Goal: Task Accomplishment & Management: Manage account settings

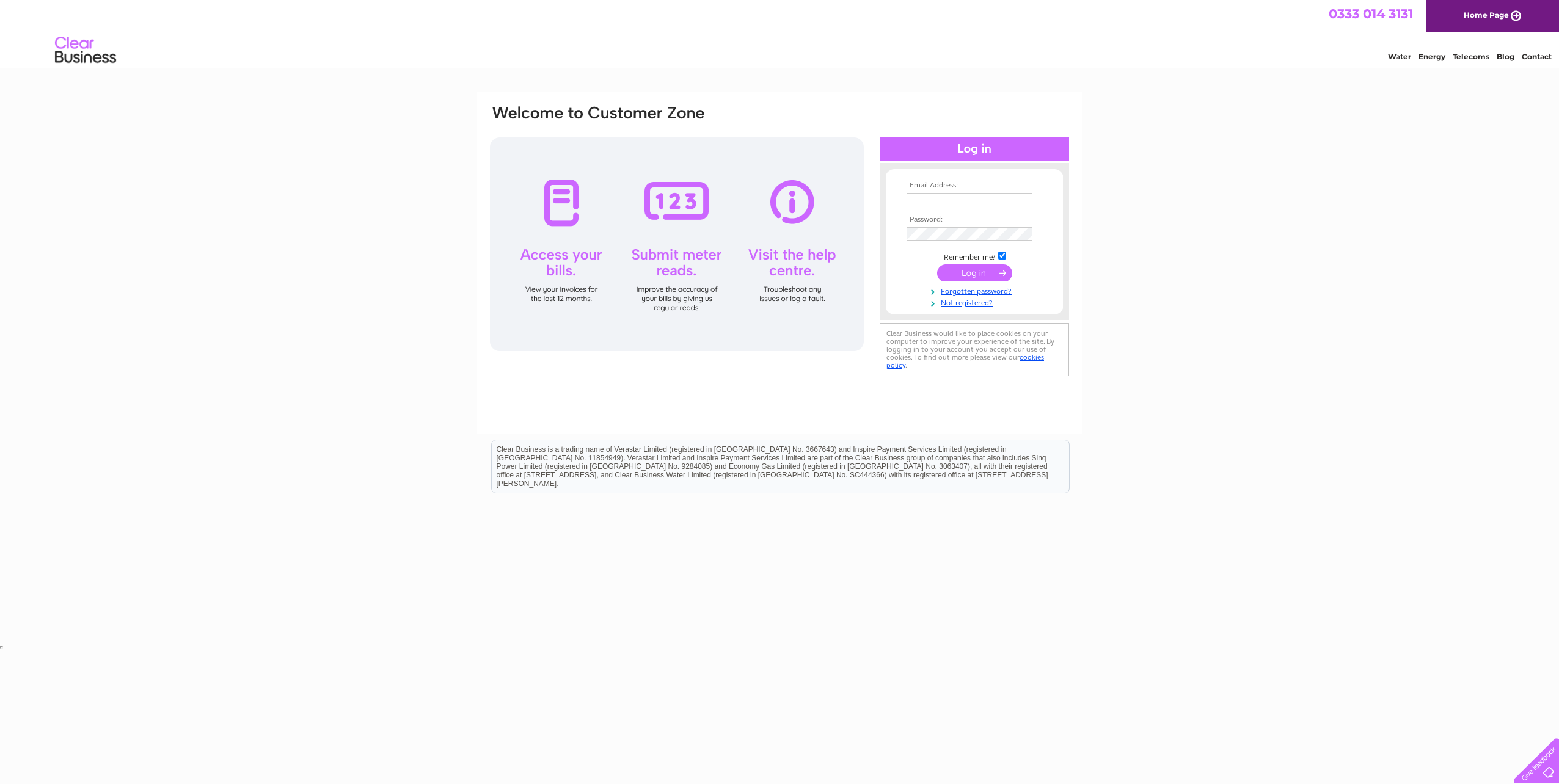
type input "info@odysseuscm.com"
click at [975, 275] on input "submit" at bounding box center [974, 273] width 75 height 17
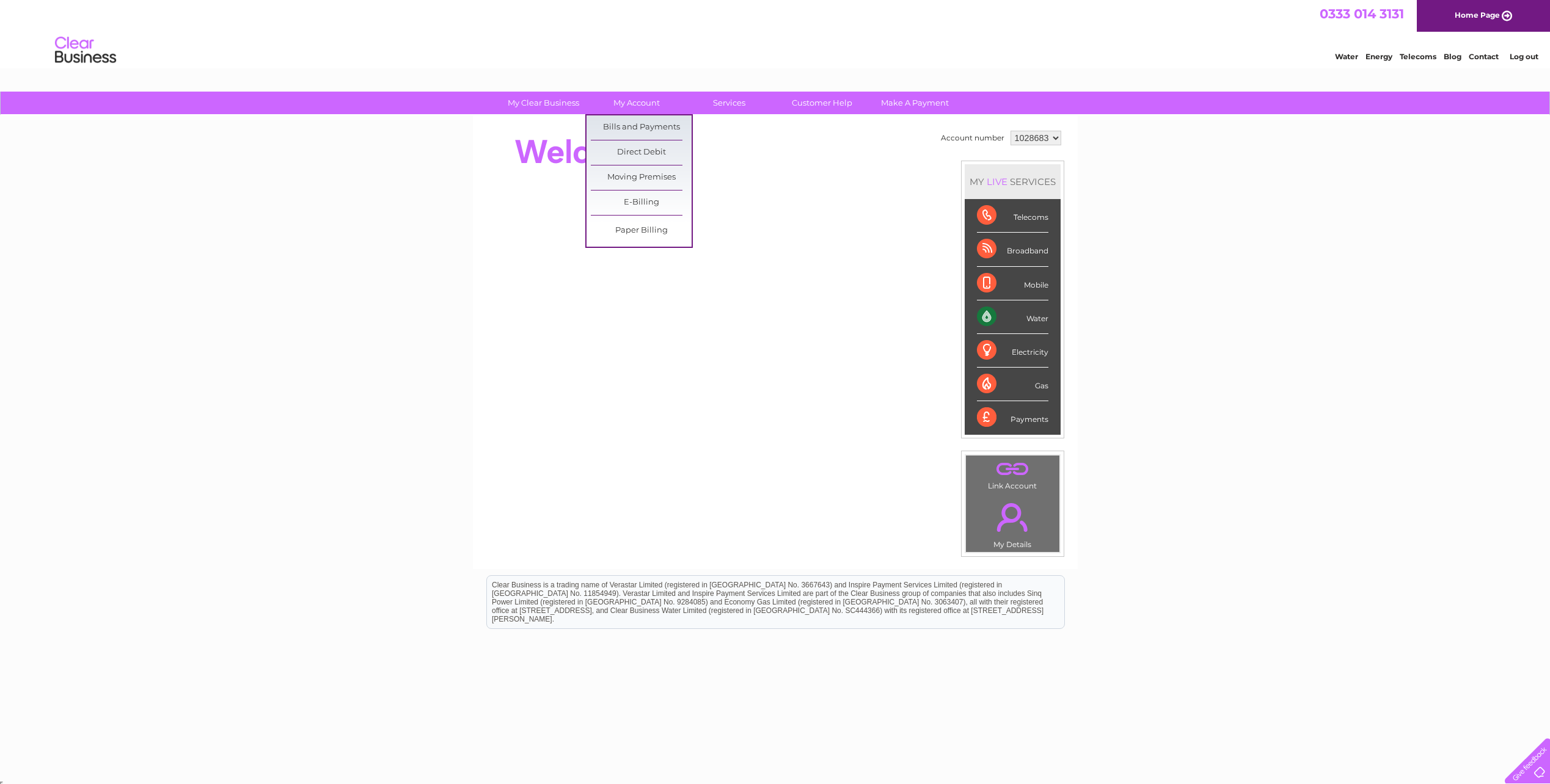
click at [621, 130] on link "Bills and Payments" at bounding box center [642, 127] width 101 height 24
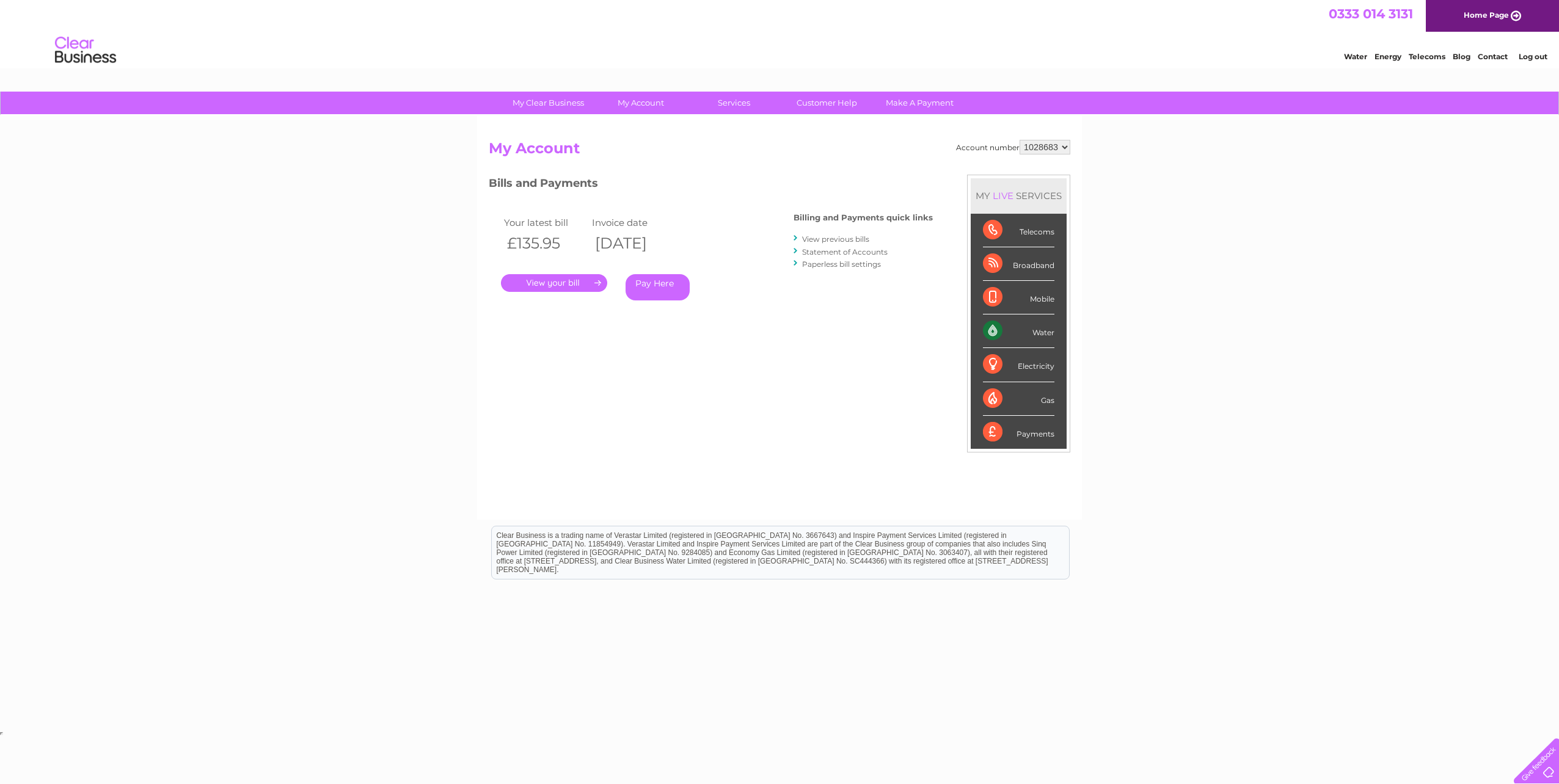
click at [560, 278] on link "." at bounding box center [554, 283] width 107 height 18
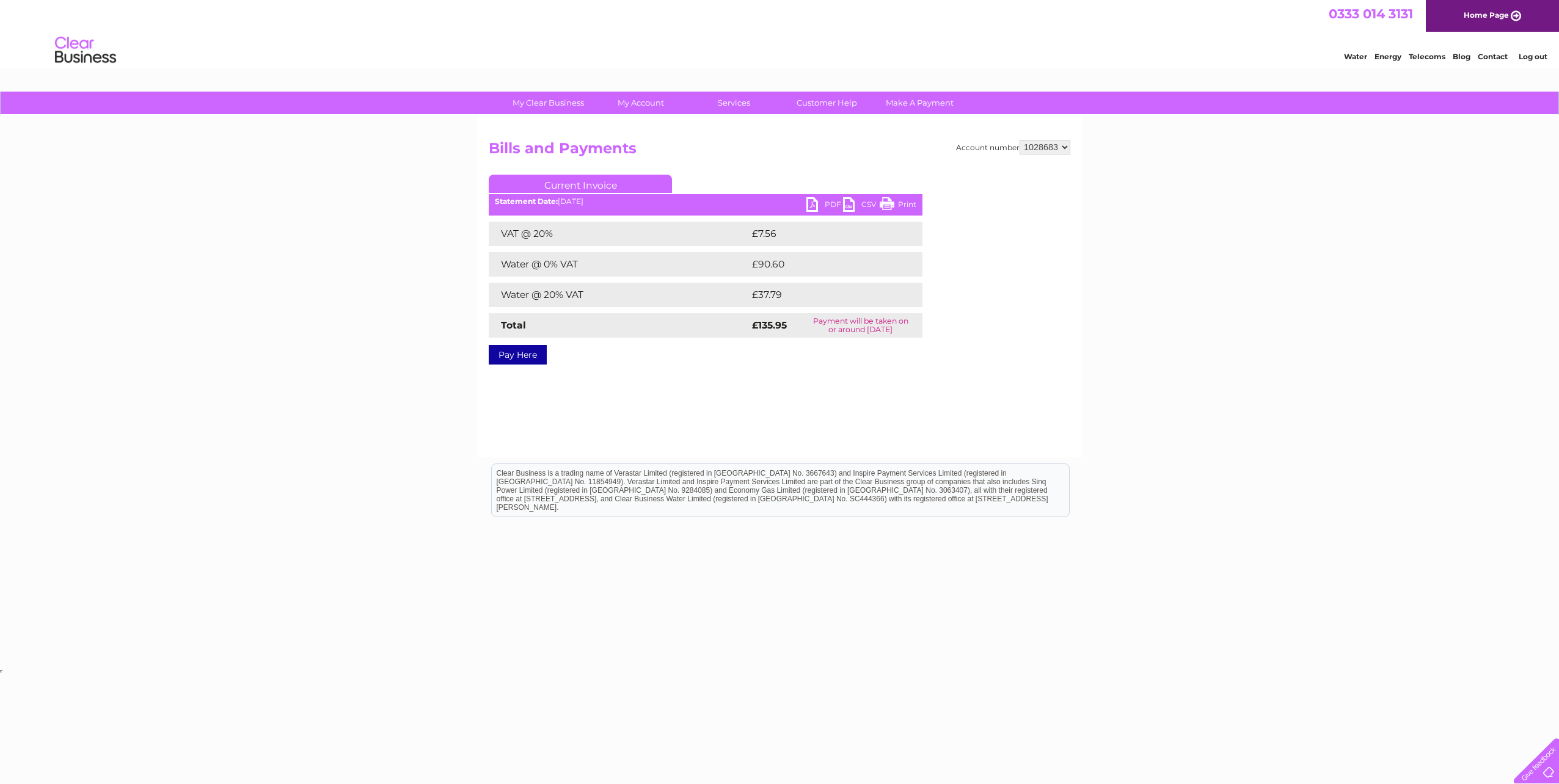
click at [819, 208] on link "PDF" at bounding box center [824, 206] width 37 height 18
click at [817, 207] on link "PDF" at bounding box center [824, 206] width 37 height 18
